Goal: Complete application form: Complete application form

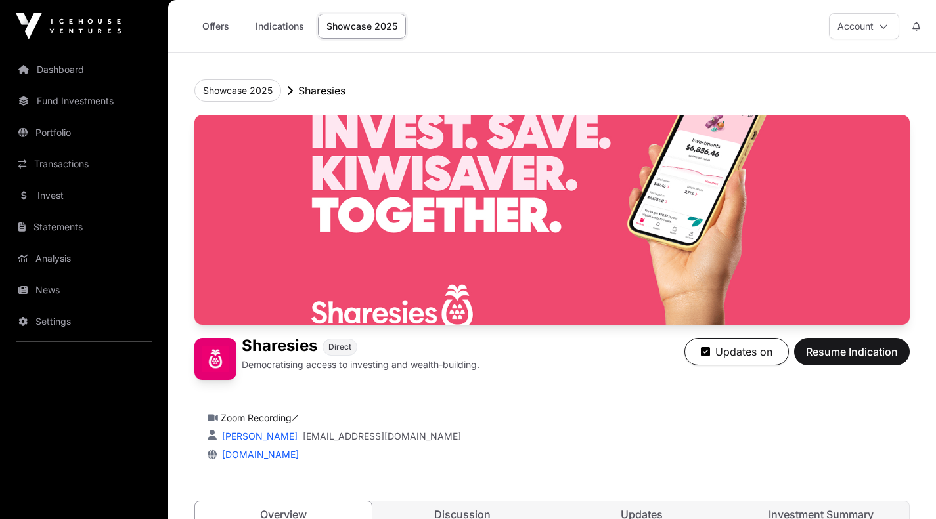
click at [58, 191] on link "Invest" at bounding box center [84, 195] width 147 height 29
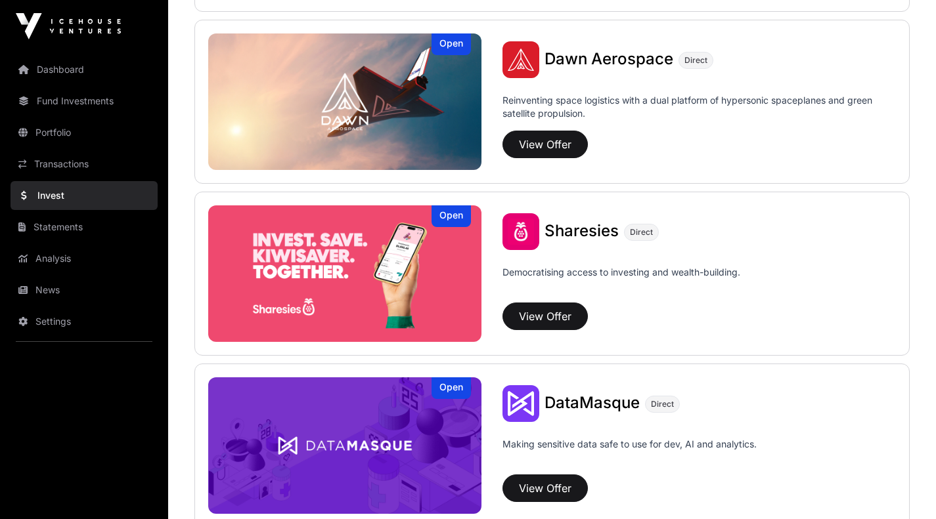
scroll to position [1527, 0]
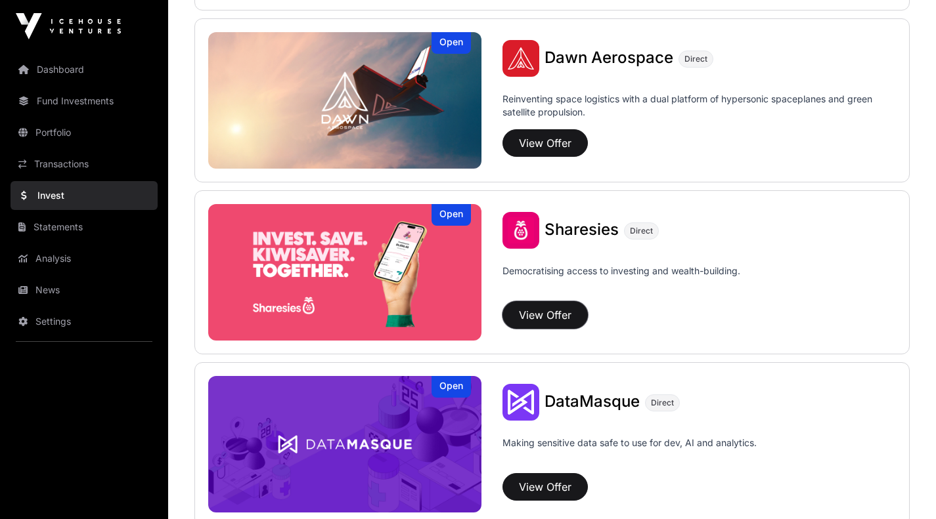
click at [533, 311] on button "View Offer" at bounding box center [544, 315] width 85 height 28
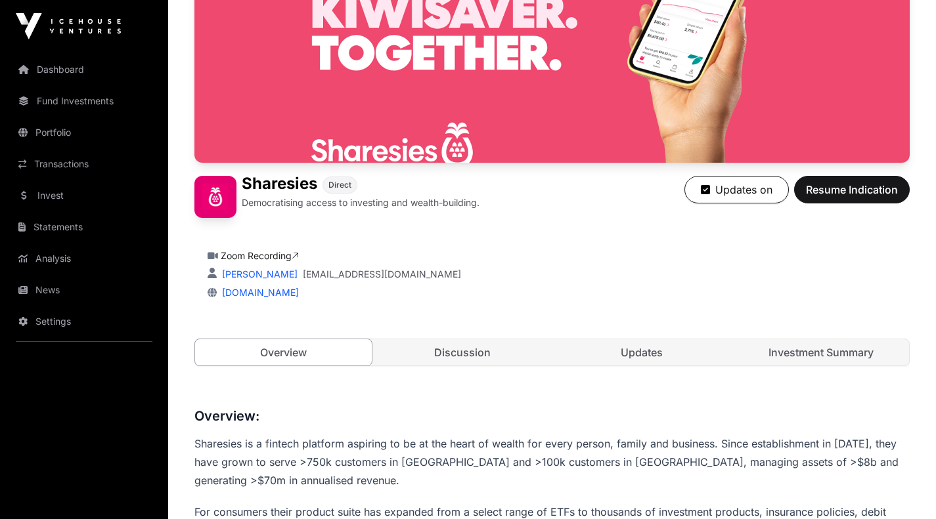
scroll to position [163, 0]
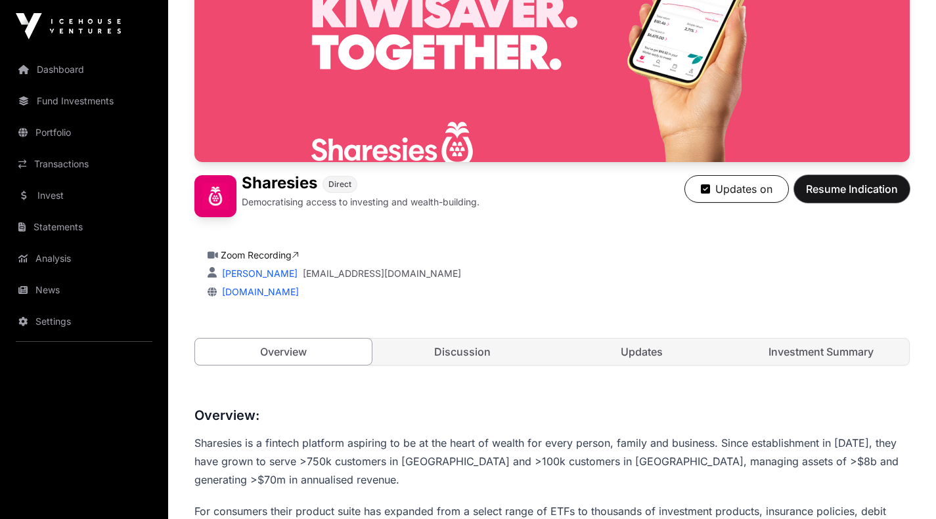
click at [846, 186] on span "Resume Indication" at bounding box center [852, 189] width 92 height 16
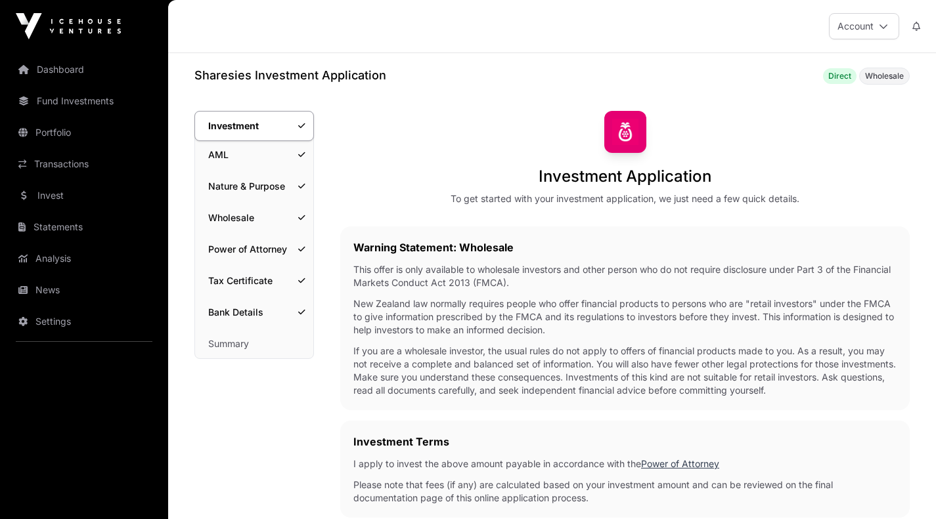
click at [227, 153] on link "AML" at bounding box center [254, 155] width 118 height 29
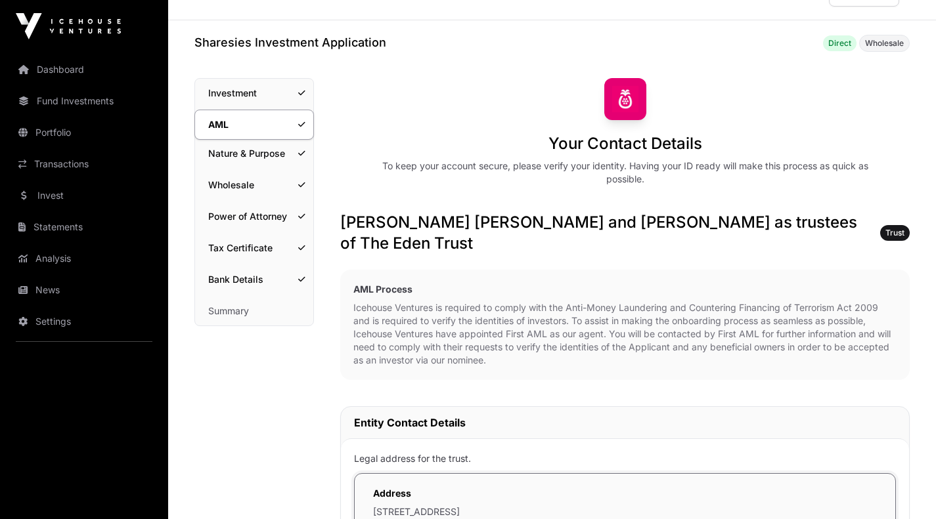
scroll to position [32, 0]
click at [242, 148] on link "Nature & Purpose" at bounding box center [254, 154] width 118 height 29
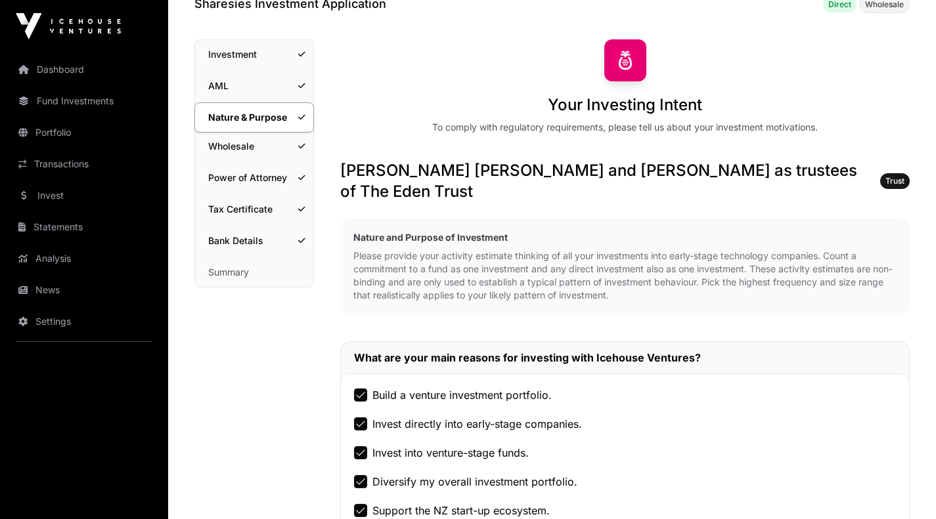
scroll to position [71, 0]
click at [232, 148] on link "Wholesale" at bounding box center [254, 147] width 118 height 29
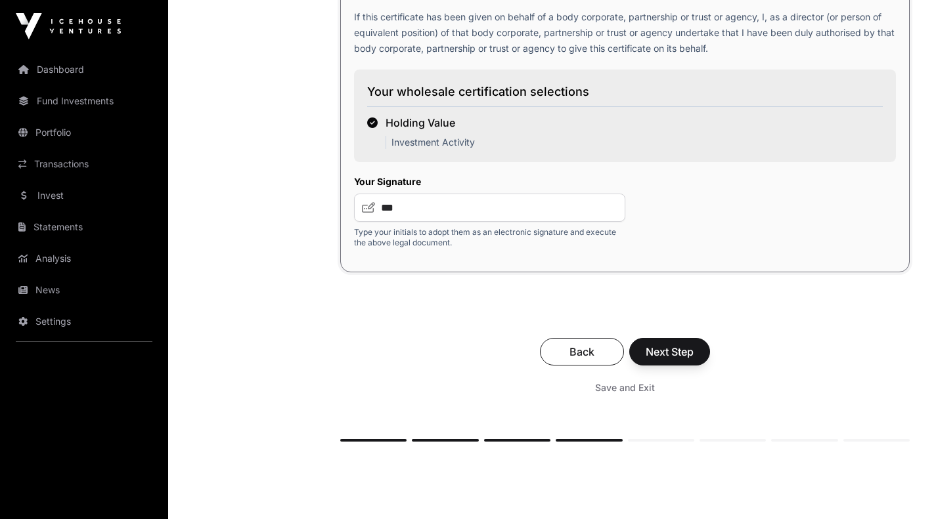
scroll to position [2275, 0]
click at [655, 350] on span "Next Step" at bounding box center [669, 351] width 48 height 16
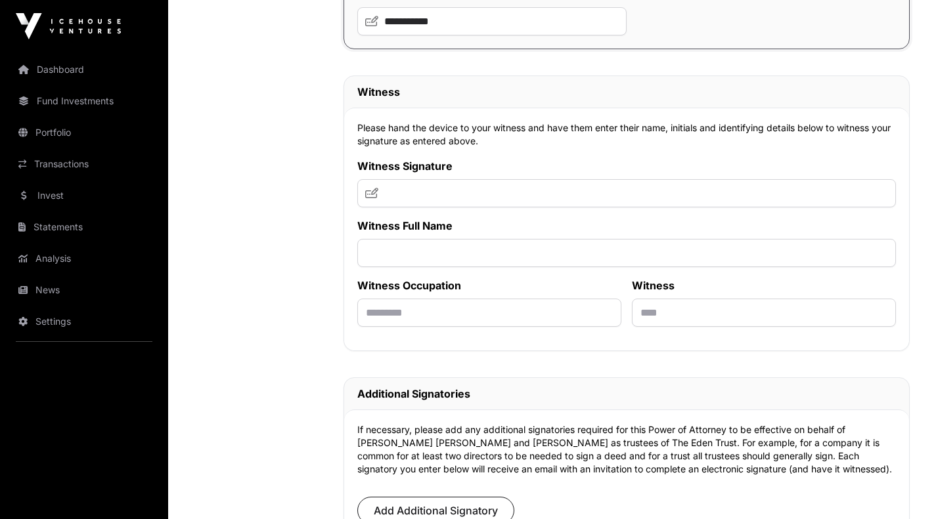
scroll to position [9181, 0]
click at [463, 208] on input "text" at bounding box center [626, 194] width 538 height 28
type input "***"
click at [448, 268] on input "text" at bounding box center [626, 254] width 538 height 28
type input "**********"
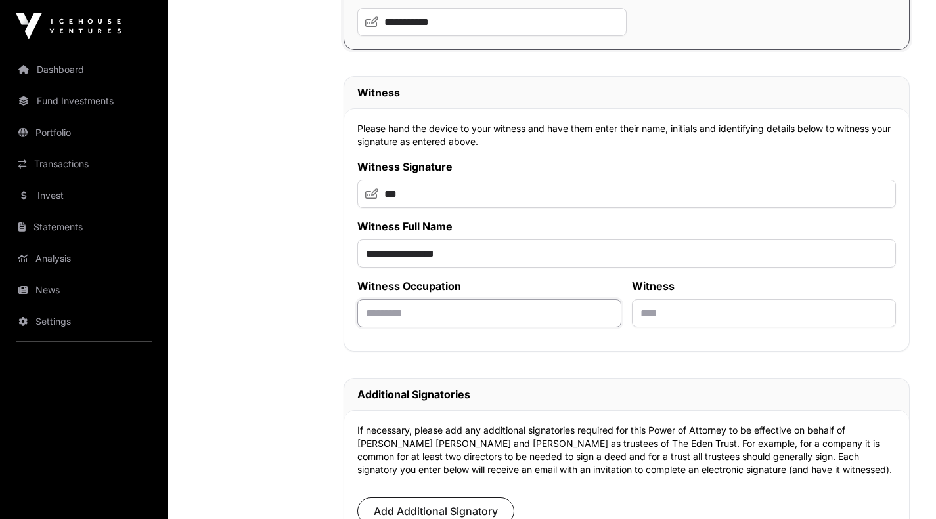
click at [443, 328] on input "text" at bounding box center [489, 313] width 264 height 28
type input "**********"
click at [655, 328] on input "text" at bounding box center [764, 313] width 264 height 28
type input "********"
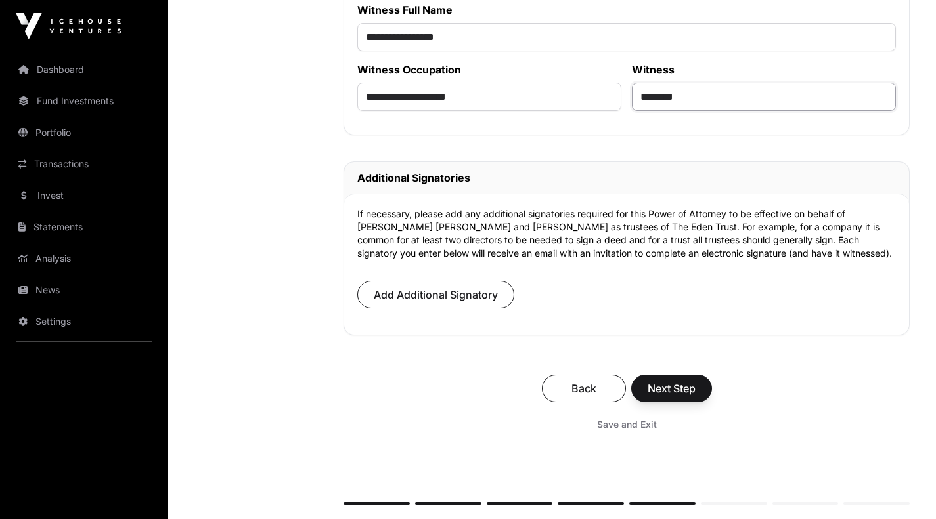
scroll to position [9398, 0]
click at [672, 396] on span "Next Step" at bounding box center [671, 388] width 48 height 16
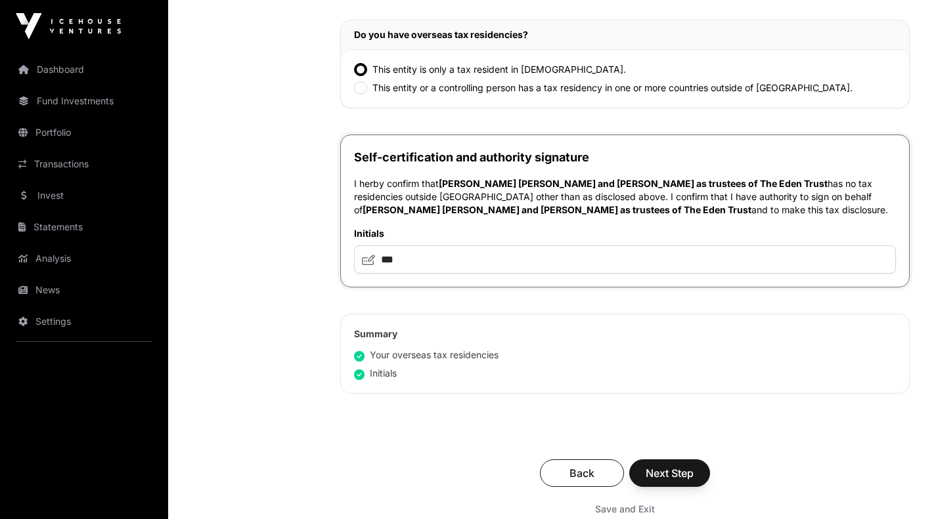
scroll to position [589, 0]
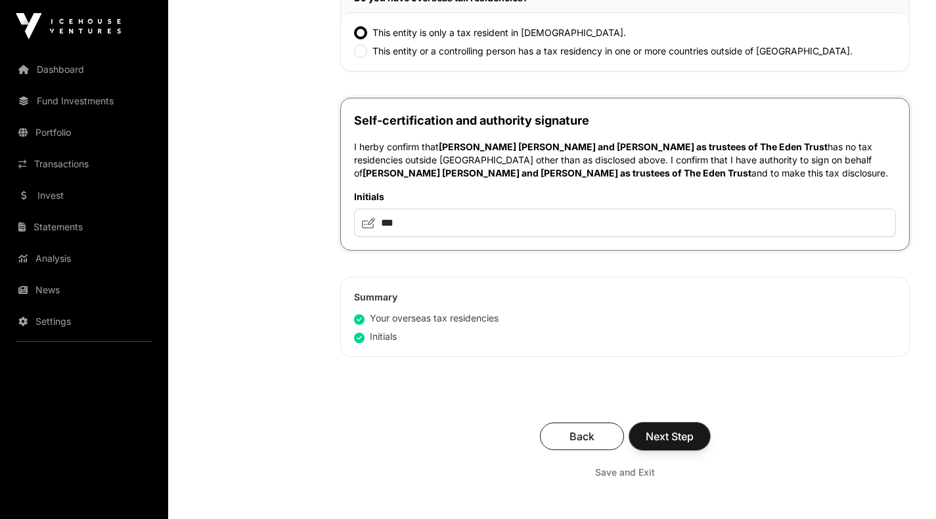
click at [678, 433] on span "Next Step" at bounding box center [669, 437] width 48 height 16
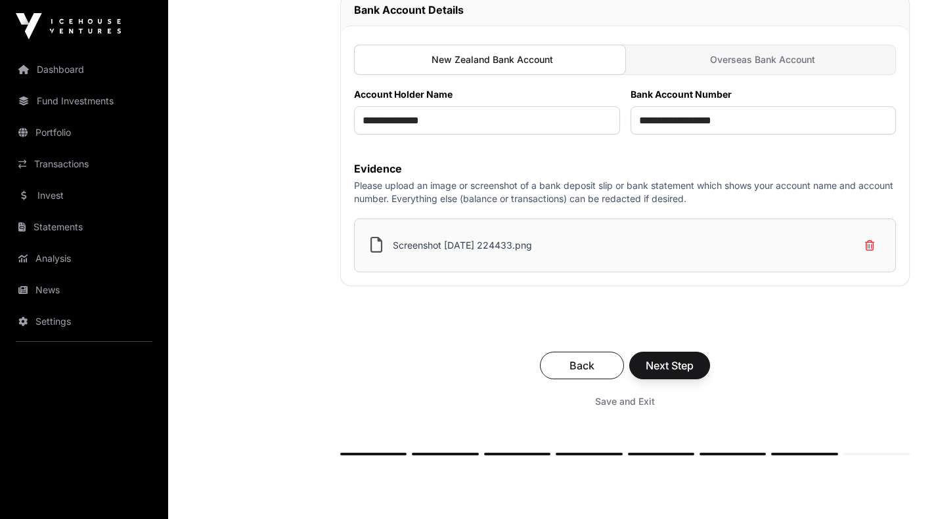
scroll to position [432, 0]
click at [769, 133] on input "**********" at bounding box center [763, 121] width 266 height 28
type input "**********"
click at [433, 374] on div "Back Next Step" at bounding box center [624, 367] width 543 height 28
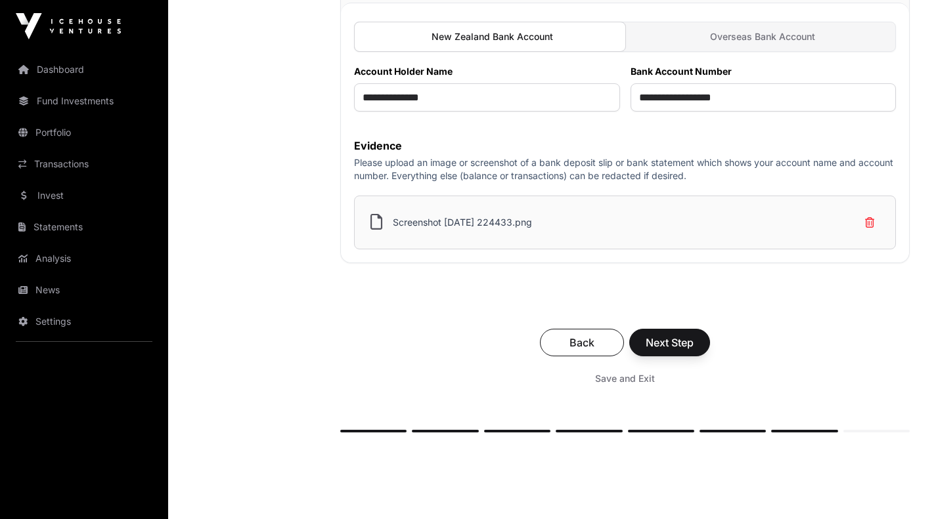
scroll to position [459, 0]
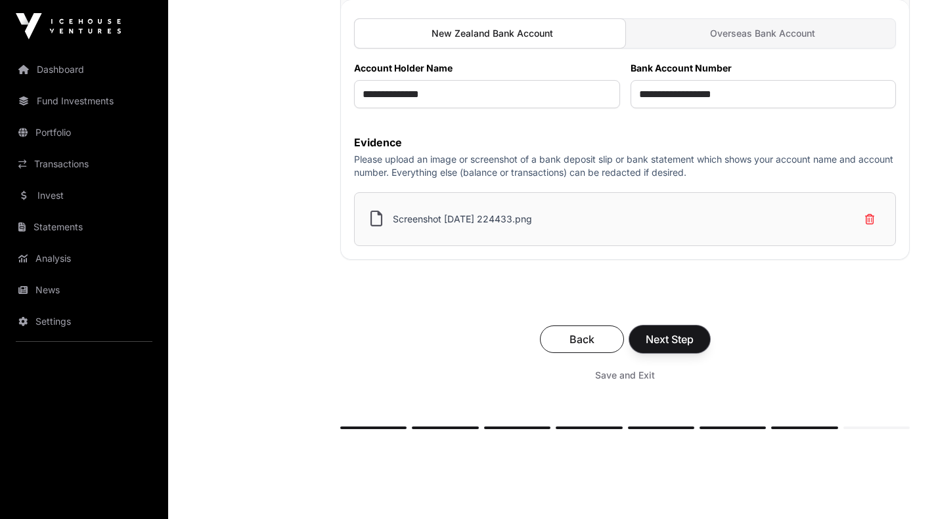
click at [667, 337] on span "Next Step" at bounding box center [669, 340] width 48 height 16
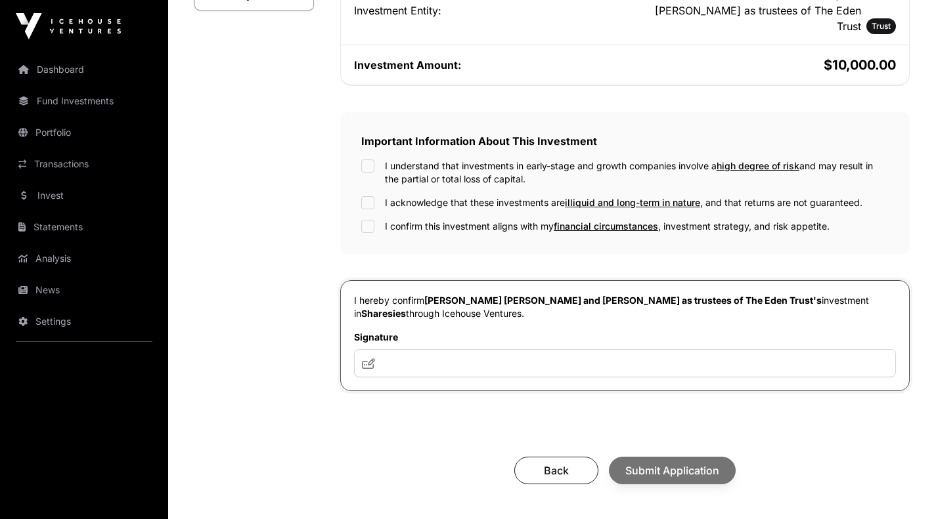
scroll to position [352, 0]
click at [461, 349] on input "text" at bounding box center [625, 363] width 542 height 28
type input "**********"
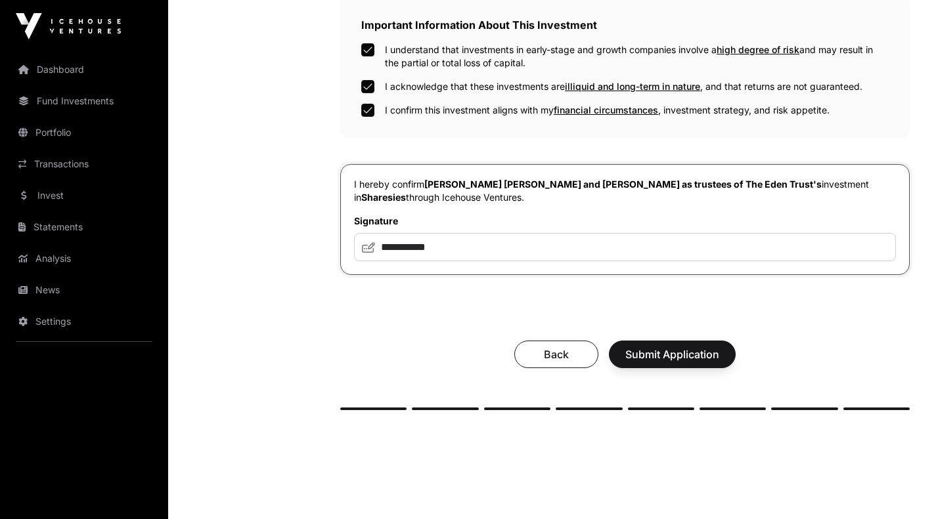
scroll to position [466, 0]
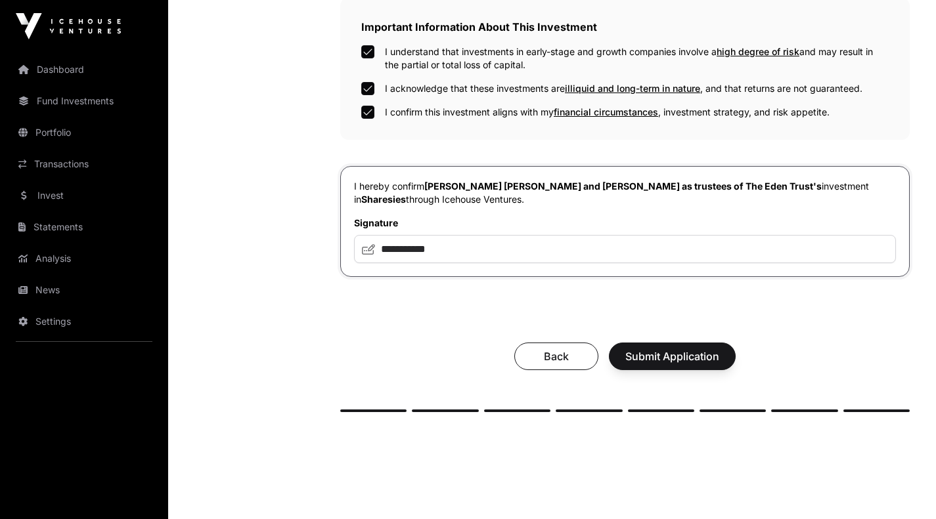
click at [806, 410] on div at bounding box center [804, 411] width 66 height 3
click at [805, 410] on div at bounding box center [804, 411] width 66 height 3
click at [563, 349] on span "Back" at bounding box center [556, 357] width 51 height 16
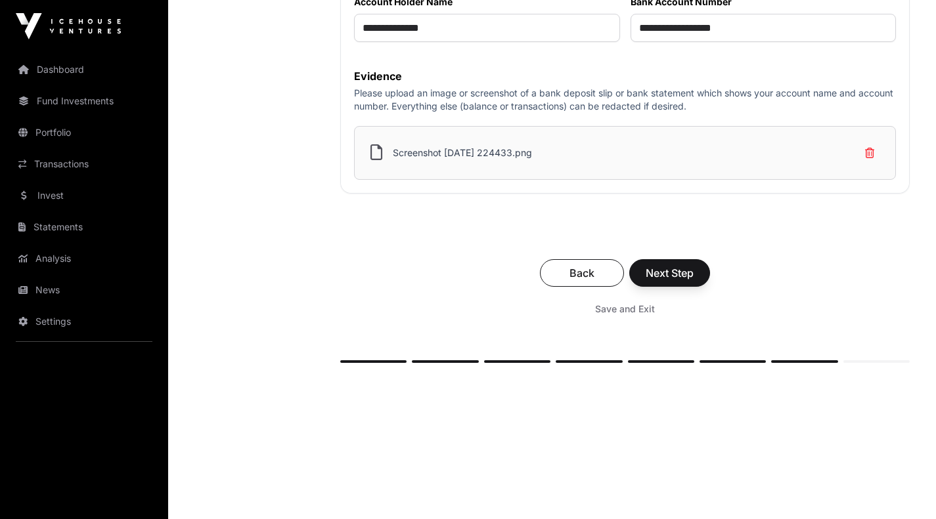
scroll to position [527, 0]
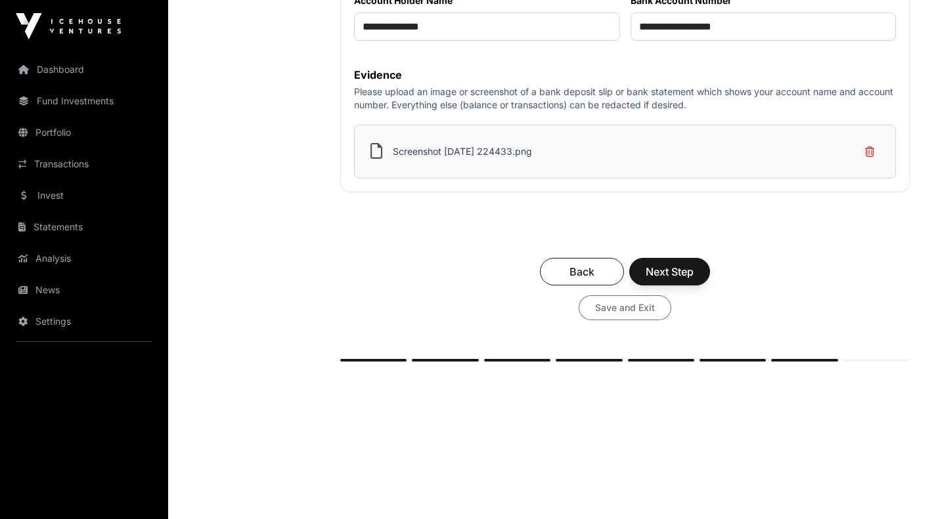
click at [628, 315] on span "Save and Exit" at bounding box center [625, 307] width 60 height 13
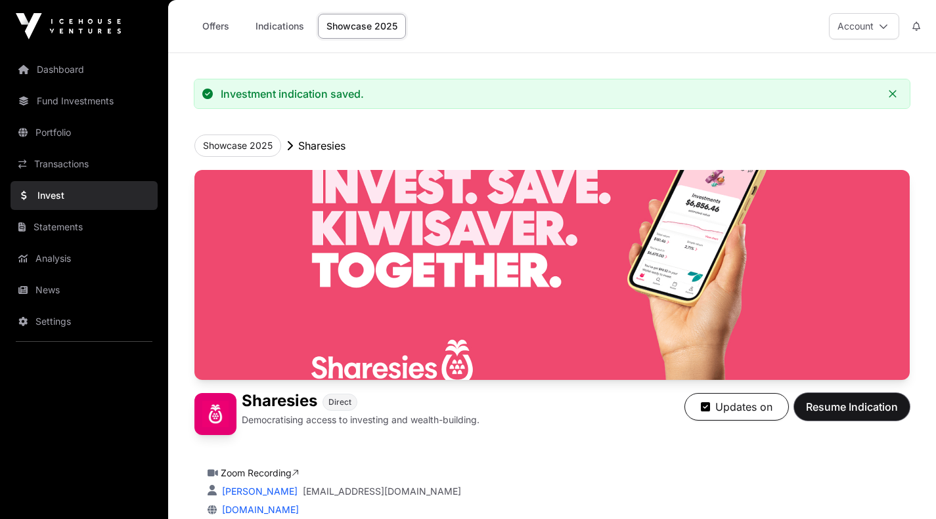
click at [820, 408] on span "Resume Indication" at bounding box center [852, 407] width 92 height 16
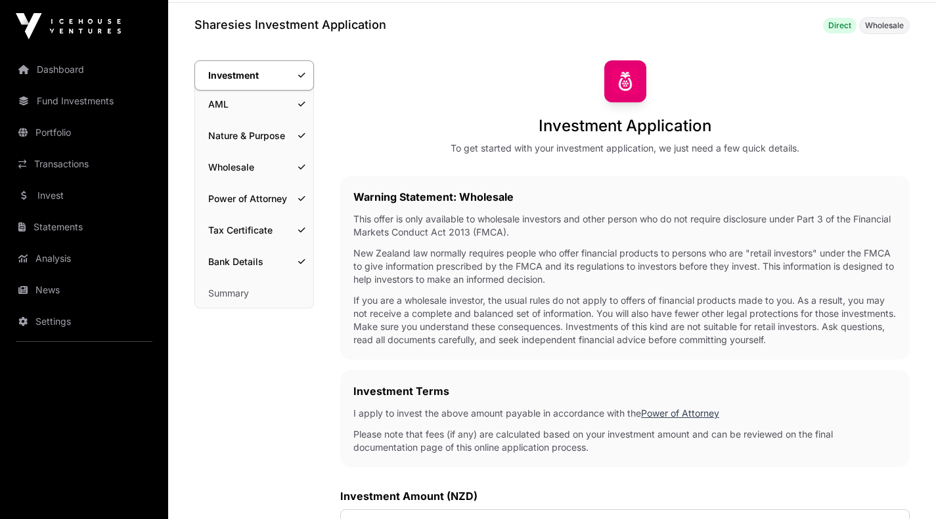
scroll to position [48, 0]
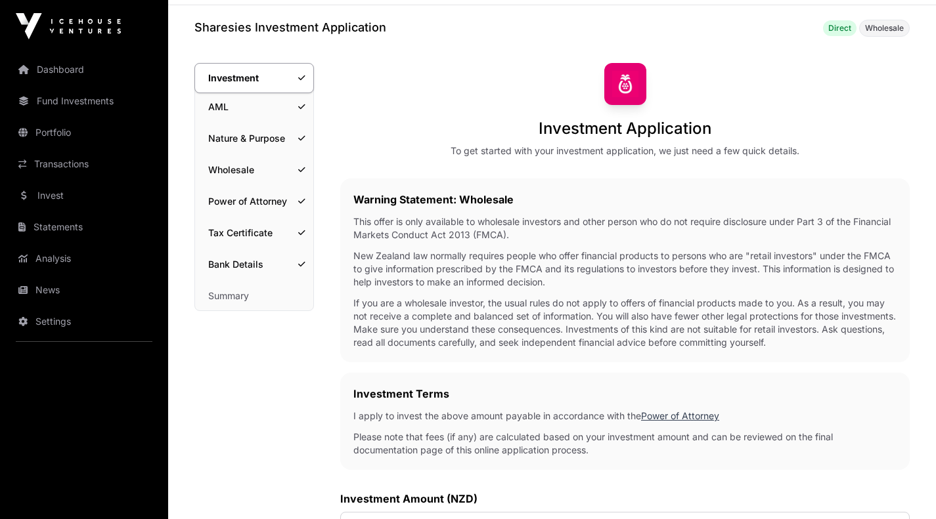
click at [232, 297] on link "Summary" at bounding box center [254, 296] width 118 height 29
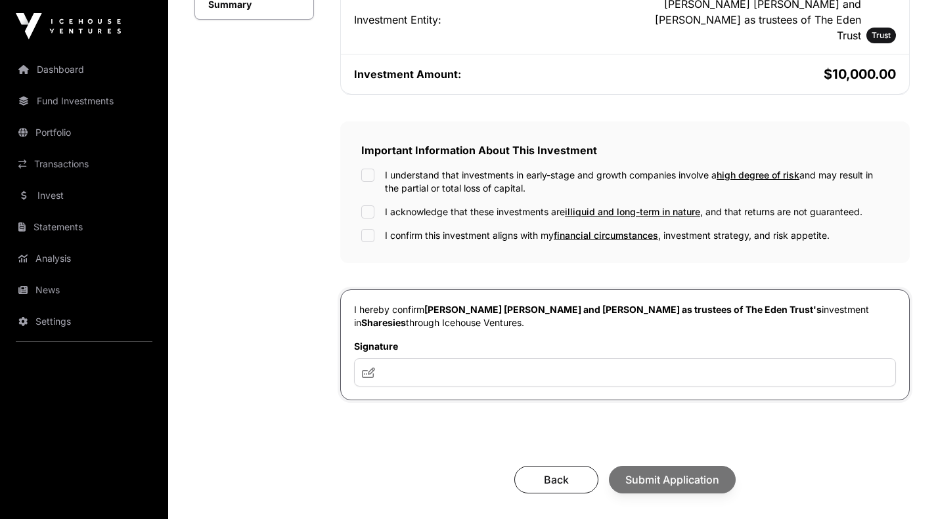
scroll to position [334, 0]
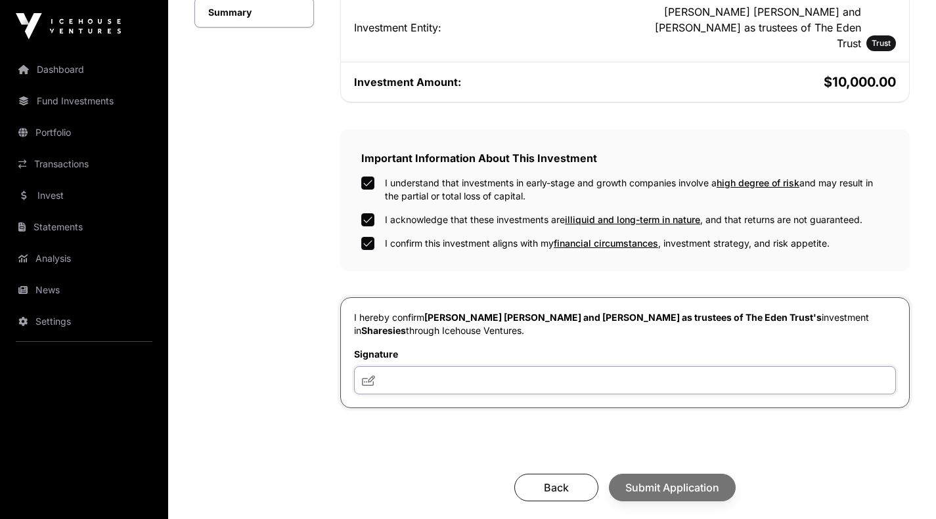
click at [407, 366] on input "text" at bounding box center [625, 380] width 542 height 28
type input "**********"
click at [649, 480] on span "Submit Application" at bounding box center [672, 488] width 94 height 16
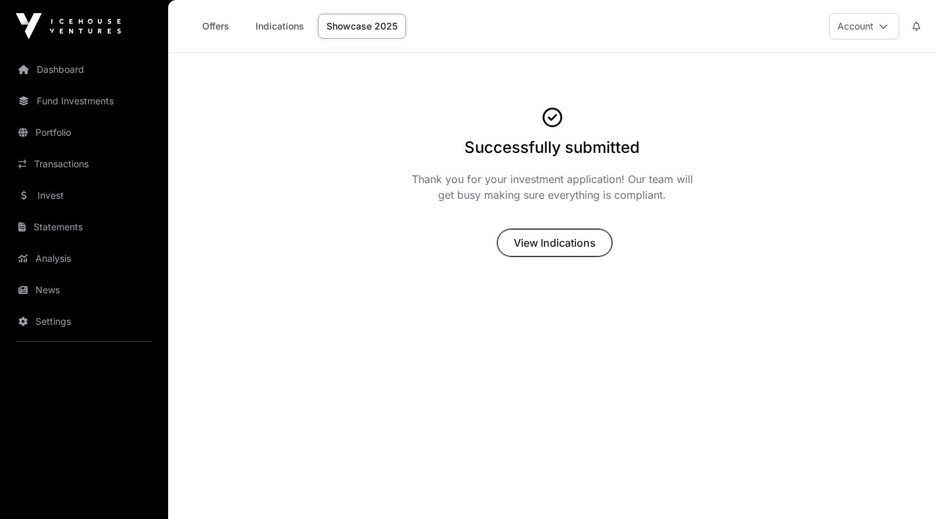
click at [551, 242] on span "View Indications" at bounding box center [554, 243] width 82 height 16
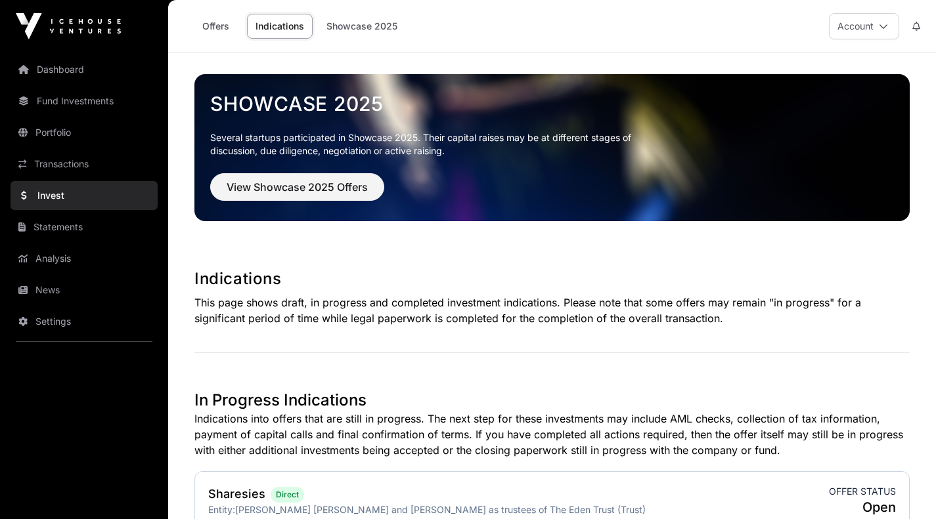
click at [67, 72] on link "Dashboard" at bounding box center [84, 69] width 147 height 29
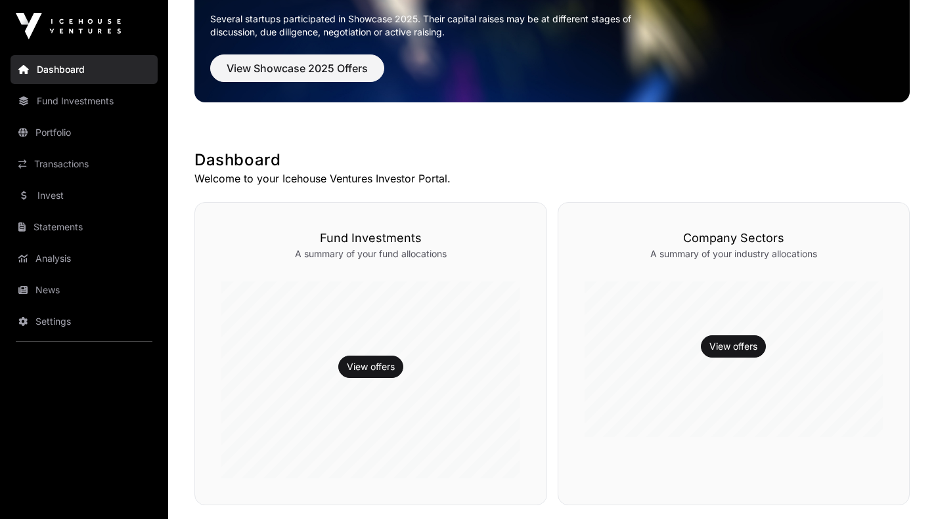
scroll to position [118, 0]
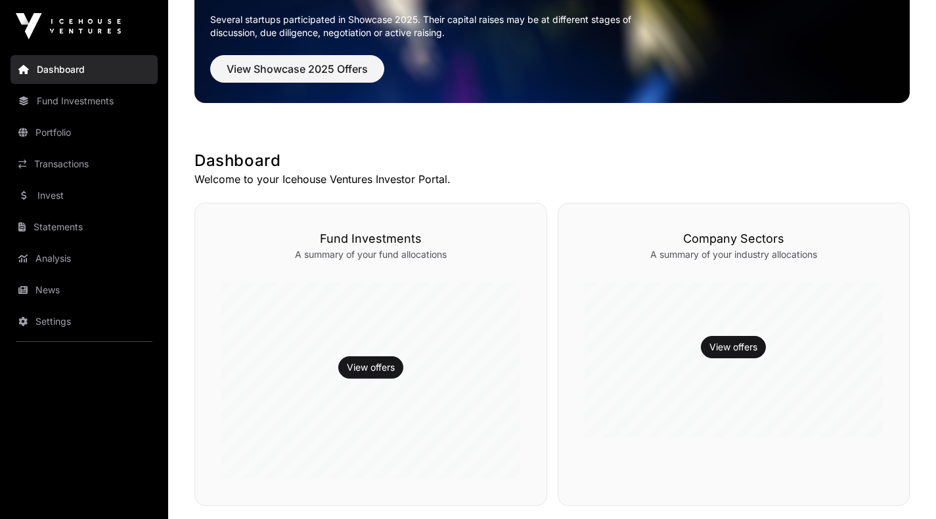
click at [730, 343] on link "View offers" at bounding box center [733, 347] width 48 height 13
